Goal: Communication & Community: Share content

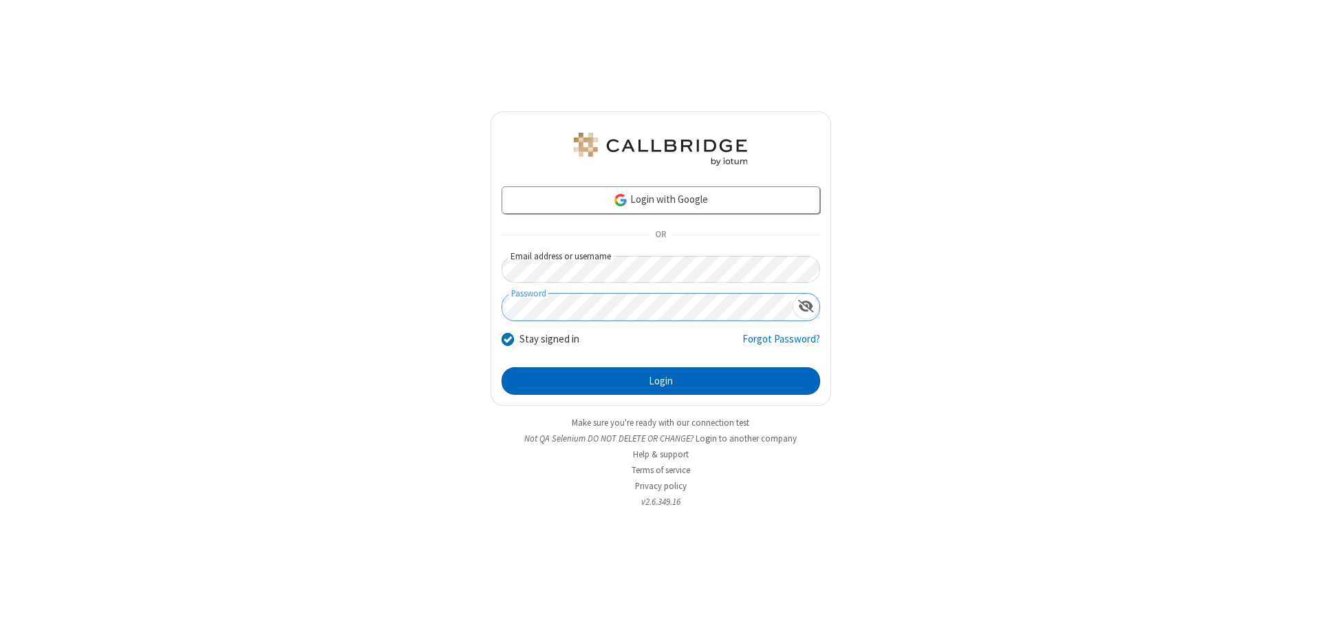
click at [661, 381] on button "Login" at bounding box center [661, 382] width 319 height 28
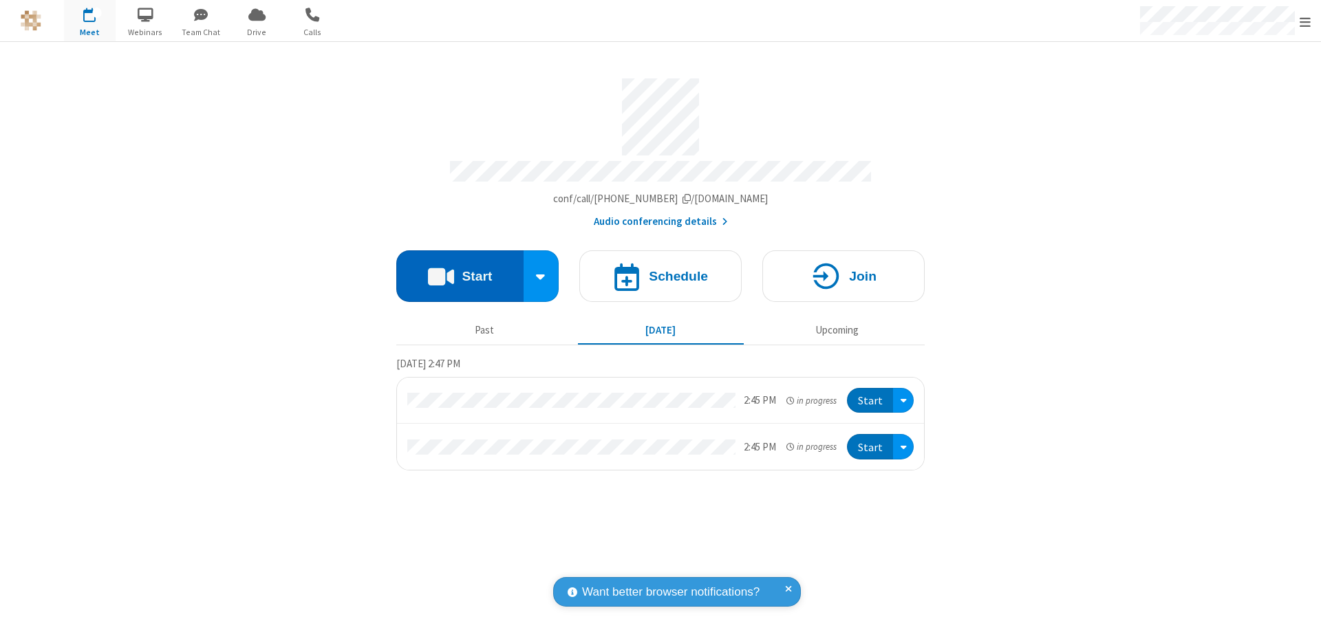
click at [460, 270] on button "Start" at bounding box center [459, 277] width 127 height 52
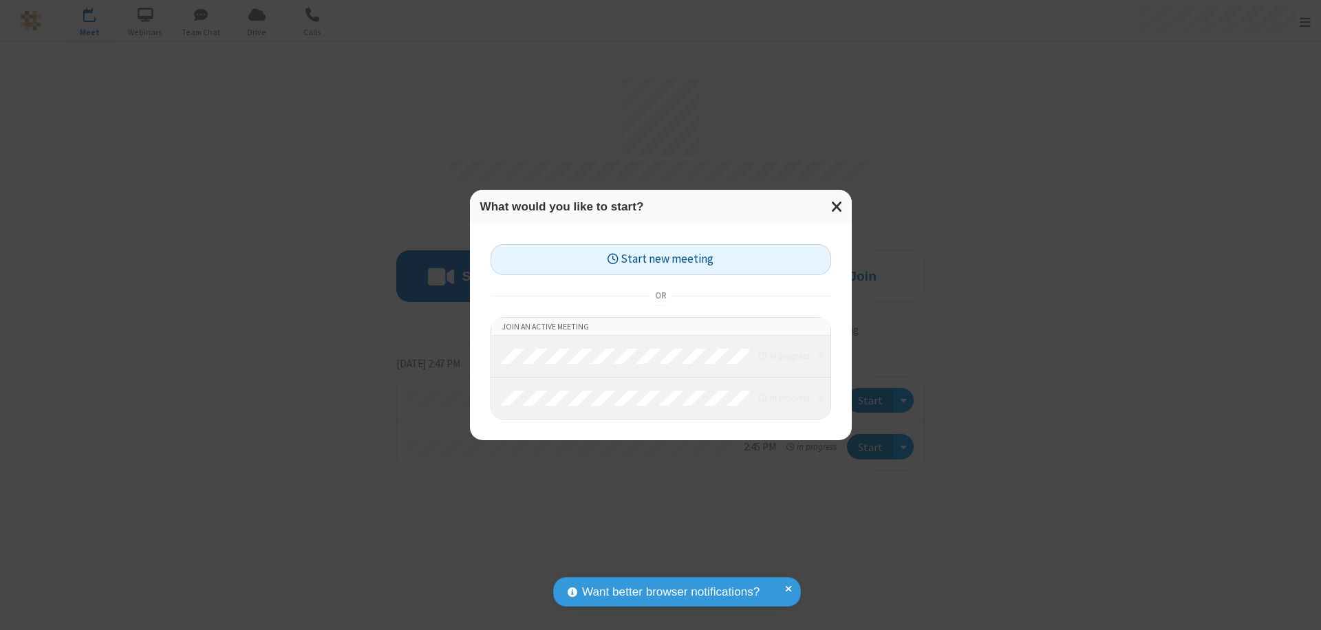
click at [661, 259] on button "Start new meeting" at bounding box center [661, 259] width 341 height 31
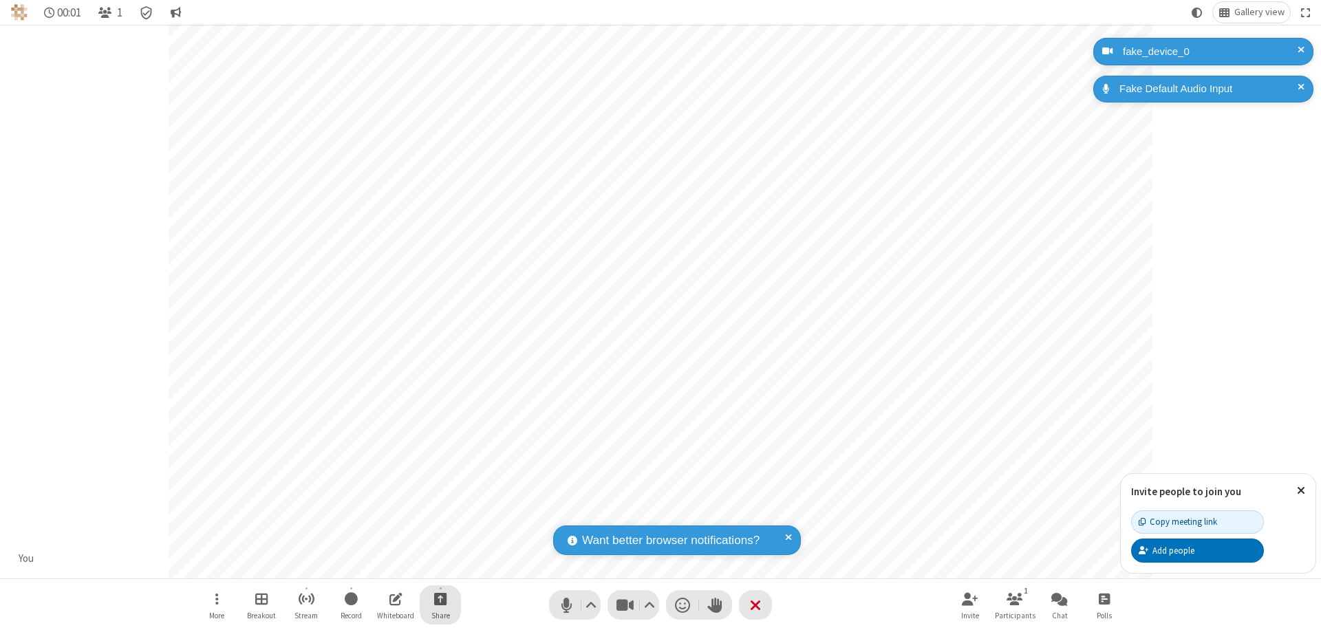
click at [440, 599] on span "Start sharing" at bounding box center [440, 599] width 13 height 17
click at [440, 515] on span "Share additional camera" at bounding box center [449, 518] width 102 height 12
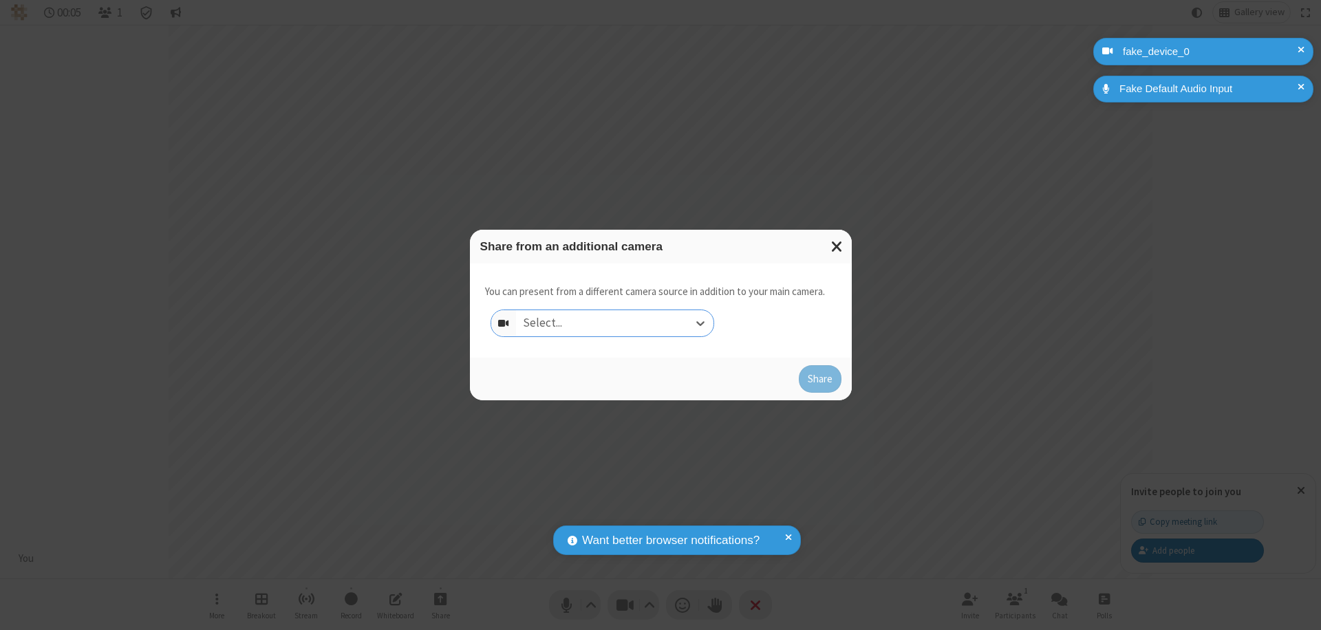
click at [615, 323] on div "Select..." at bounding box center [615, 323] width 198 height 26
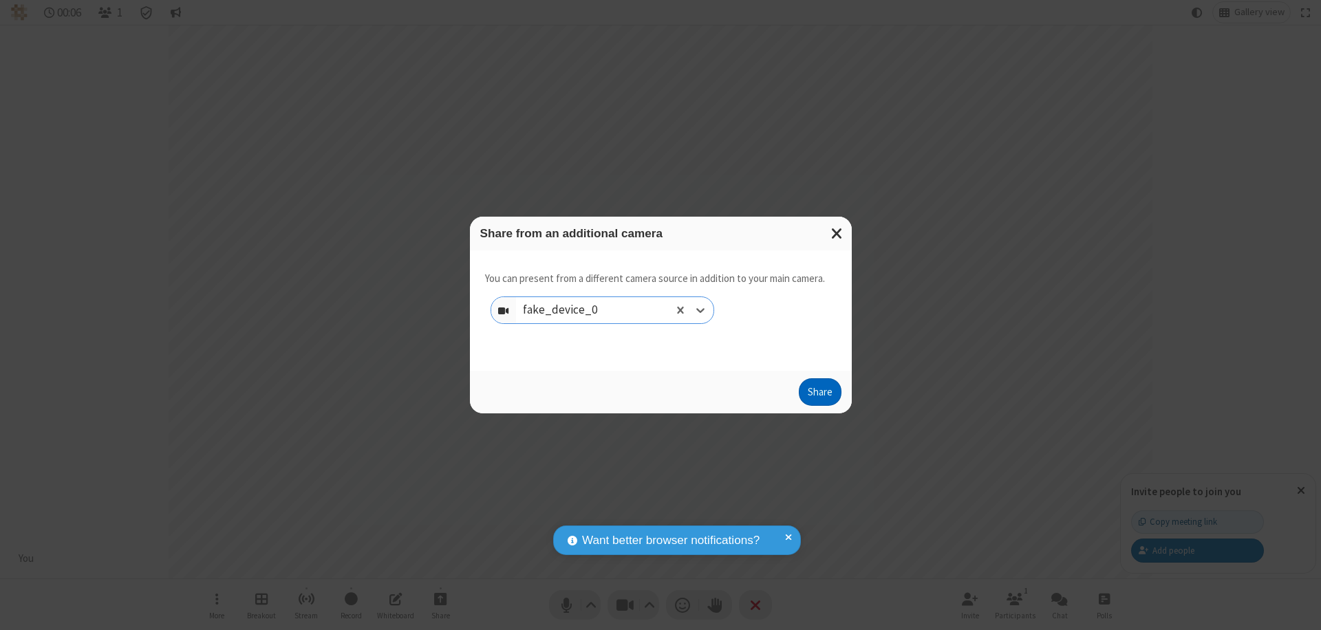
click at [820, 395] on button "Share" at bounding box center [820, 393] width 43 height 28
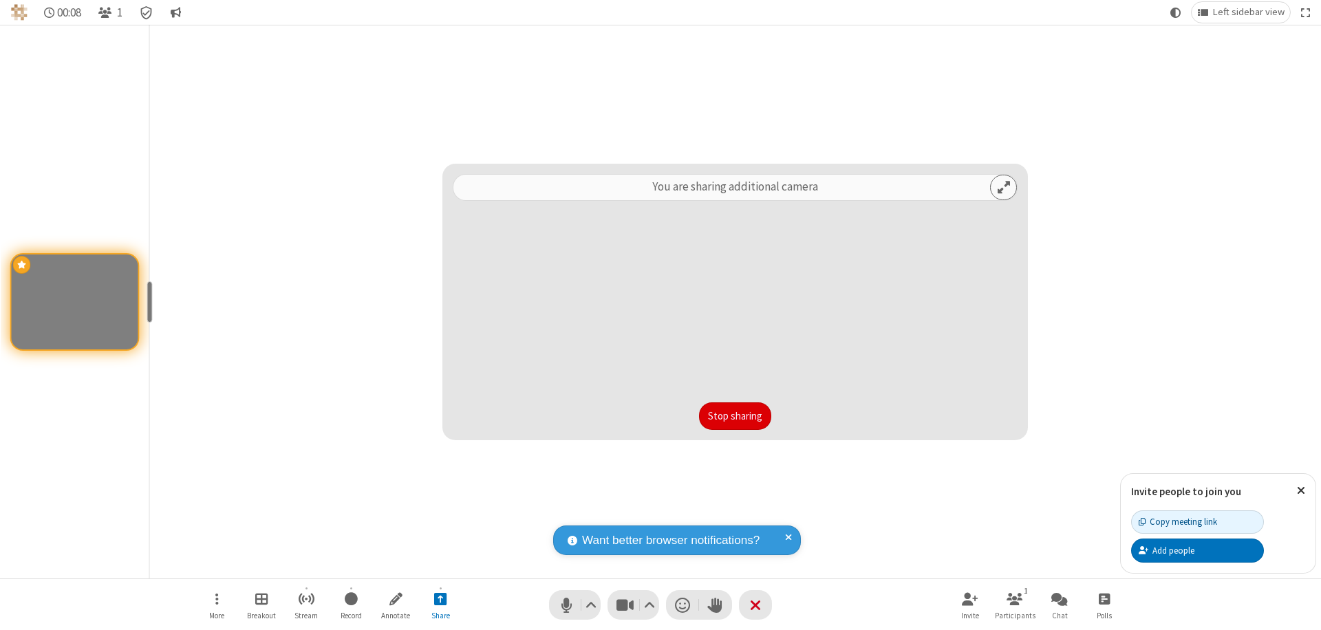
click at [735, 416] on button "Stop sharing" at bounding box center [735, 417] width 72 height 28
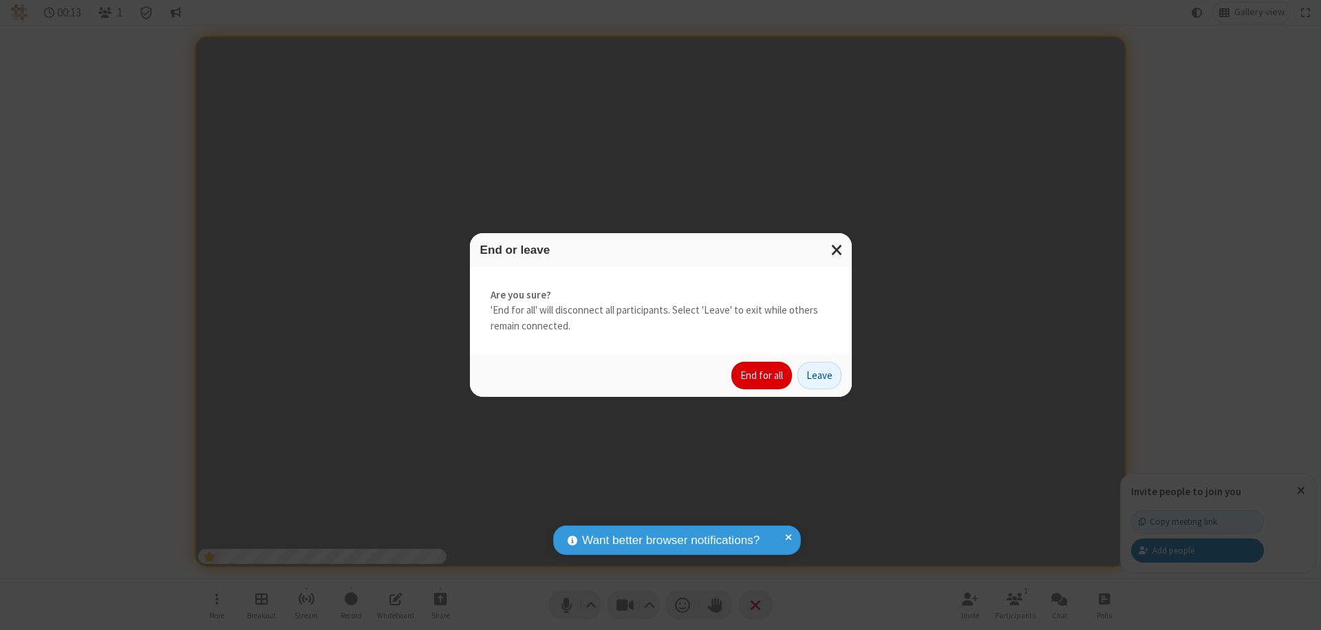
click at [763, 376] on button "End for all" at bounding box center [762, 376] width 61 height 28
